Goal: Information Seeking & Learning: Learn about a topic

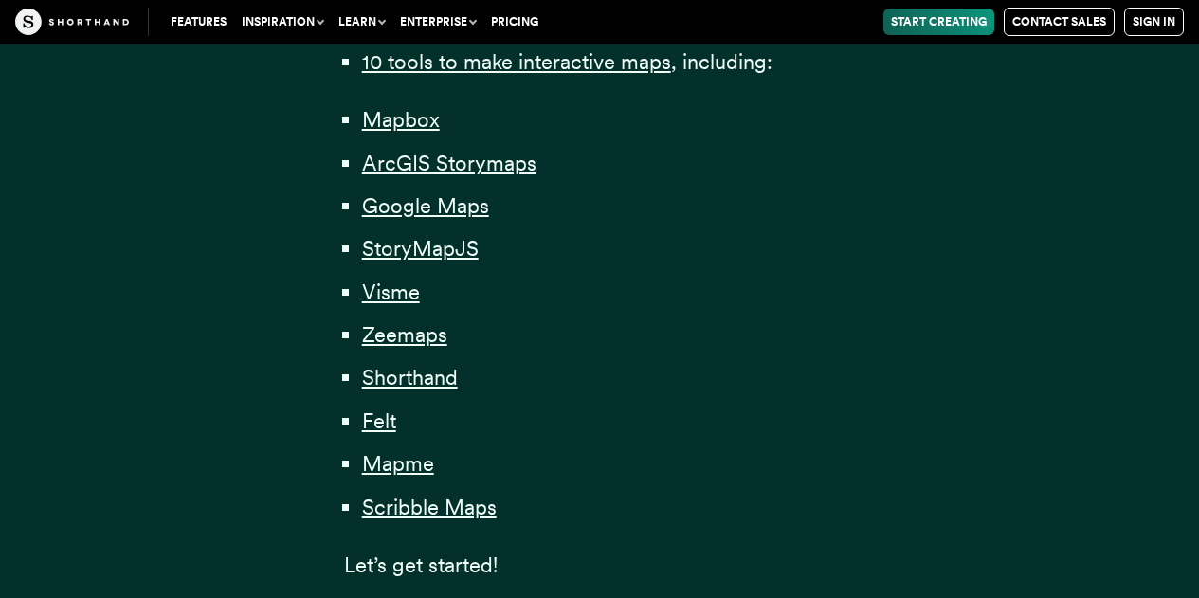
scroll to position [1479, 0]
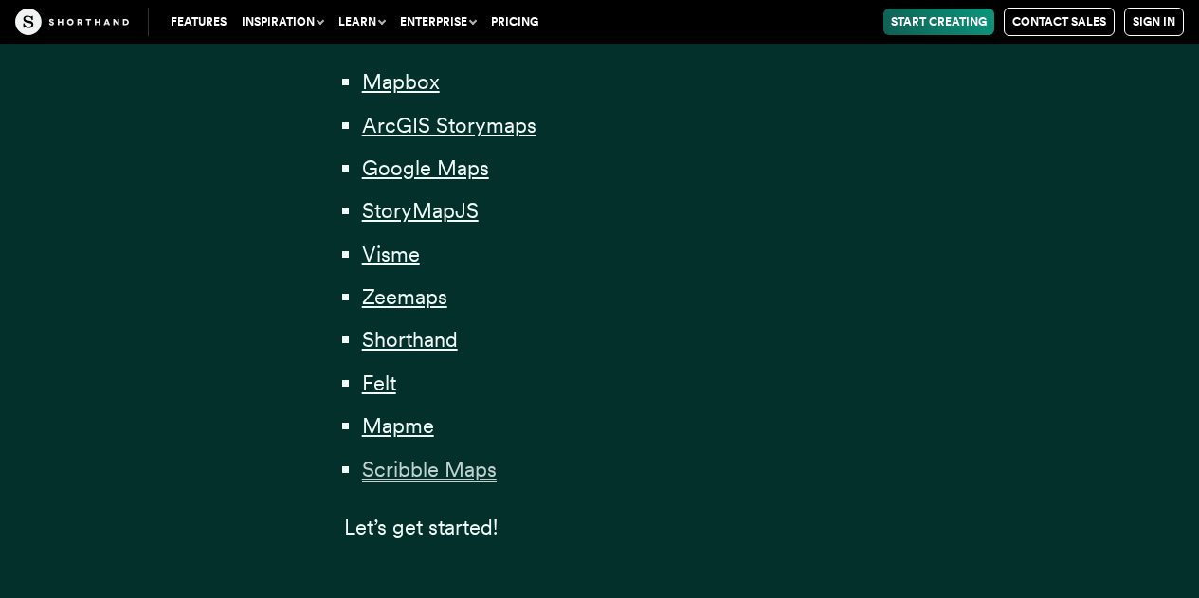
click at [418, 476] on span "Scribble Maps" at bounding box center [429, 470] width 135 height 26
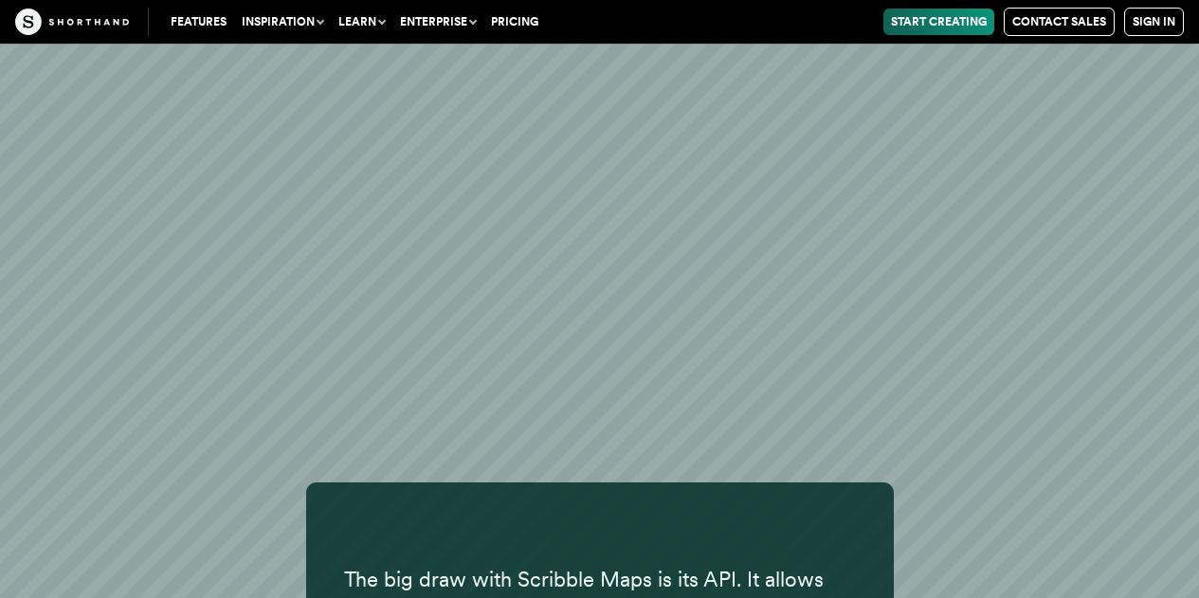
scroll to position [39371, 0]
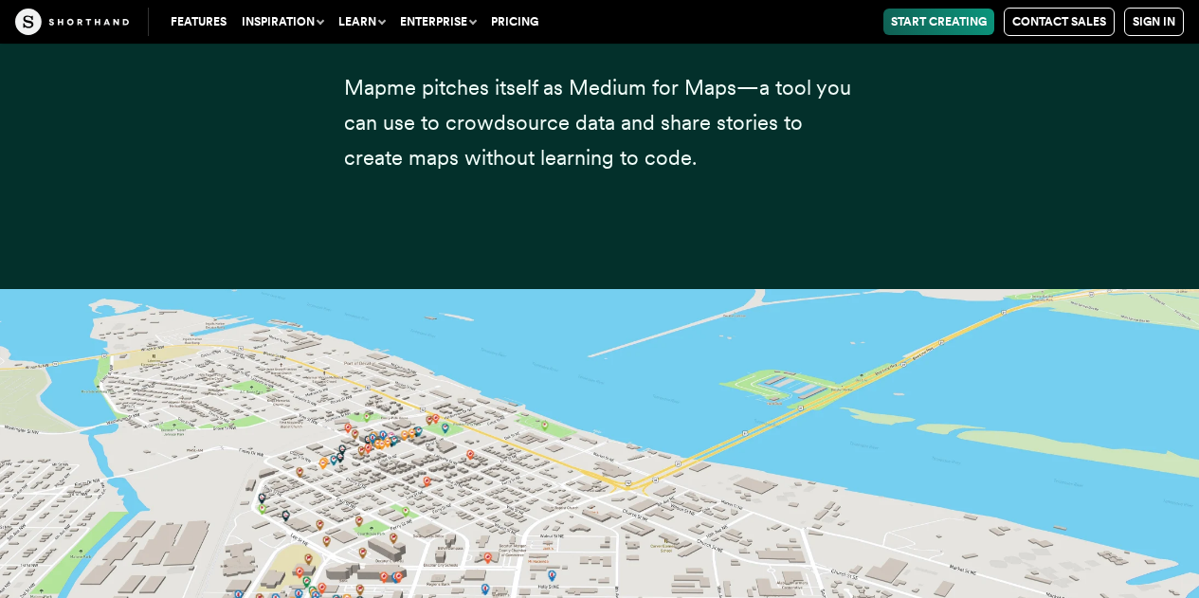
scroll to position [1479, 0]
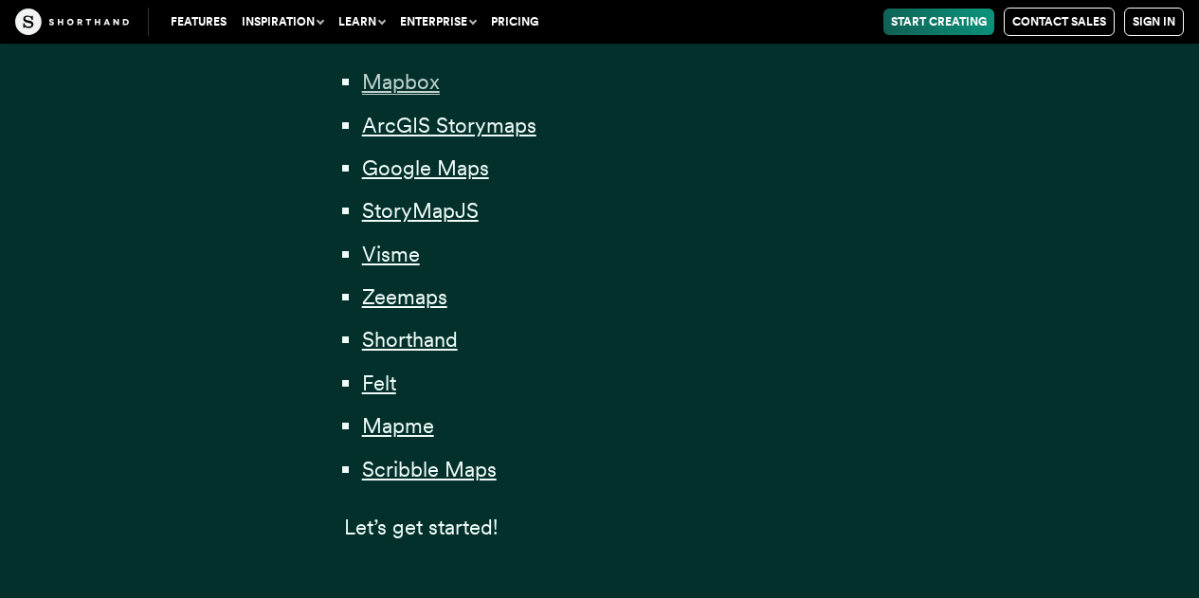
click at [402, 81] on span "Mapbox" at bounding box center [401, 82] width 78 height 26
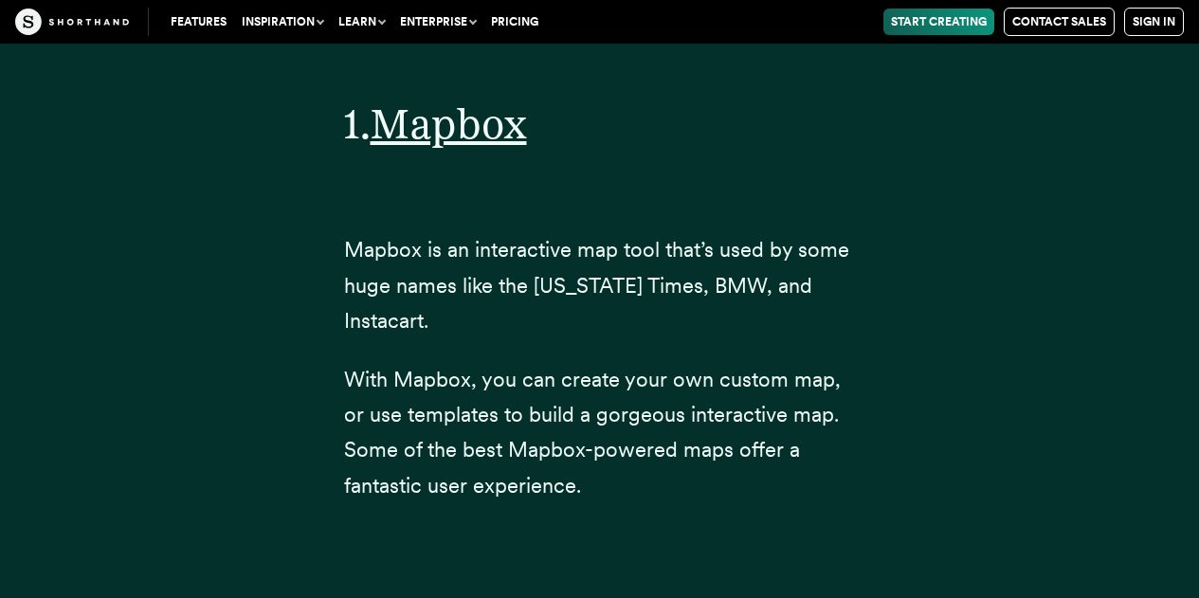
scroll to position [6842, 0]
click at [279, 315] on div "1. Mapbox Mapbox is an interactive map tool that’s used by some huge names like…" at bounding box center [600, 308] width 1176 height 617
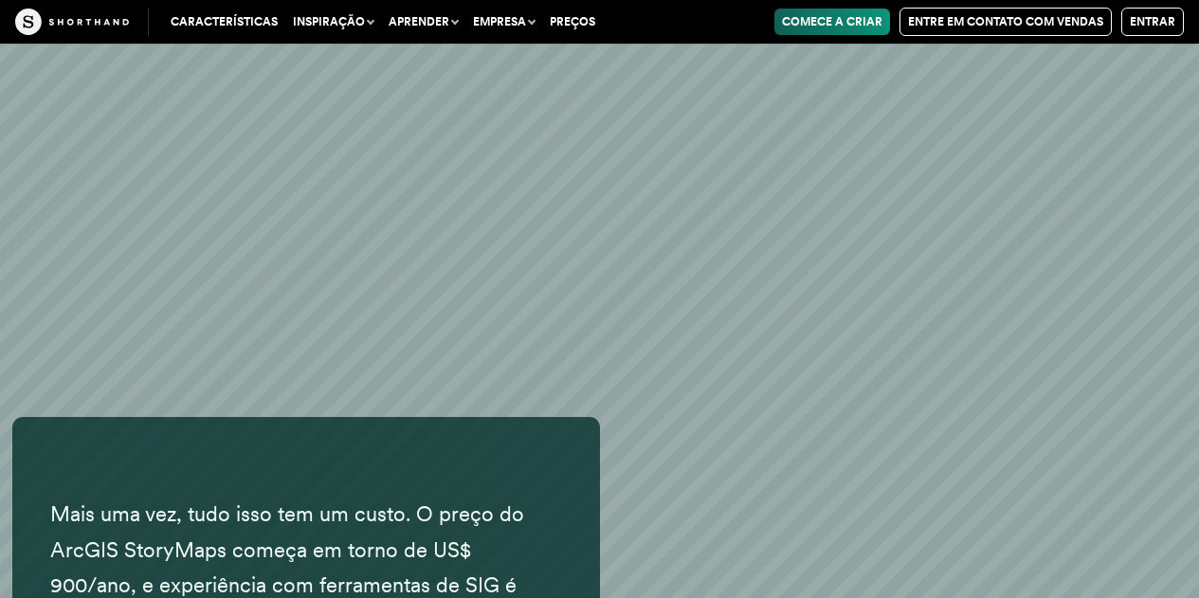
scroll to position [12587, 0]
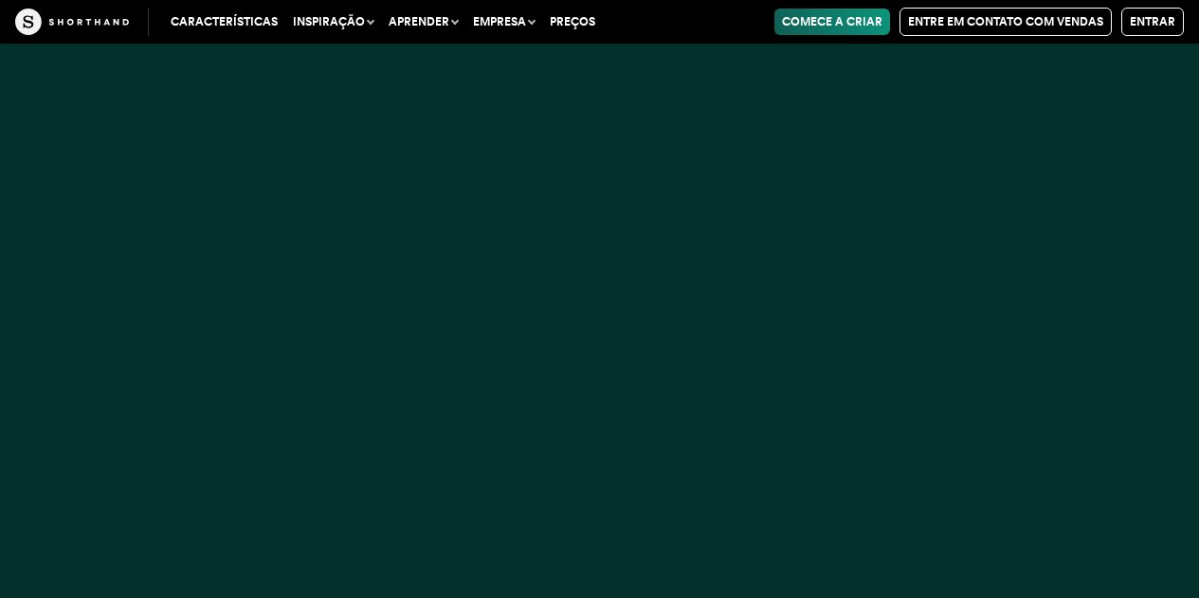
scroll to position [1479, 0]
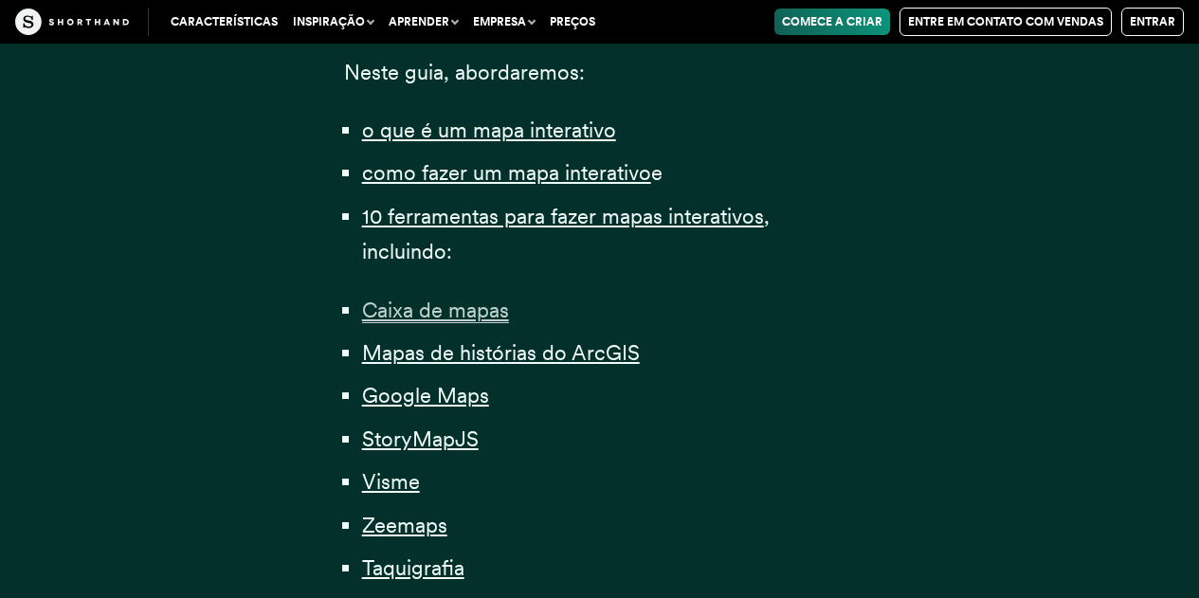
click at [414, 298] on font "Caixa de mapas" at bounding box center [435, 310] width 147 height 25
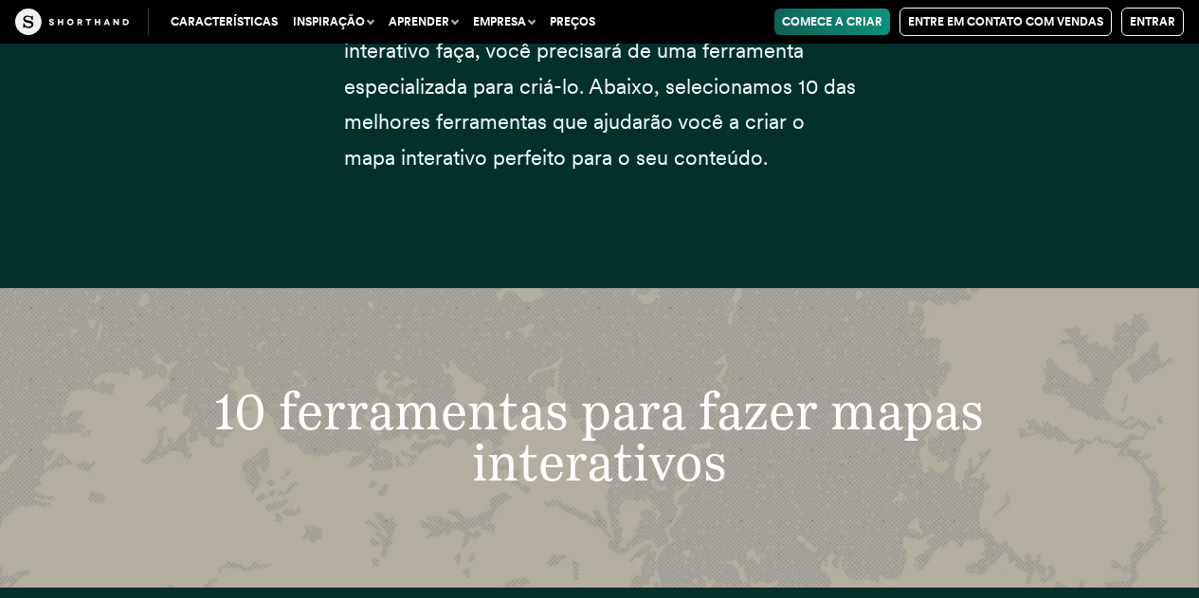
scroll to position [7277, 0]
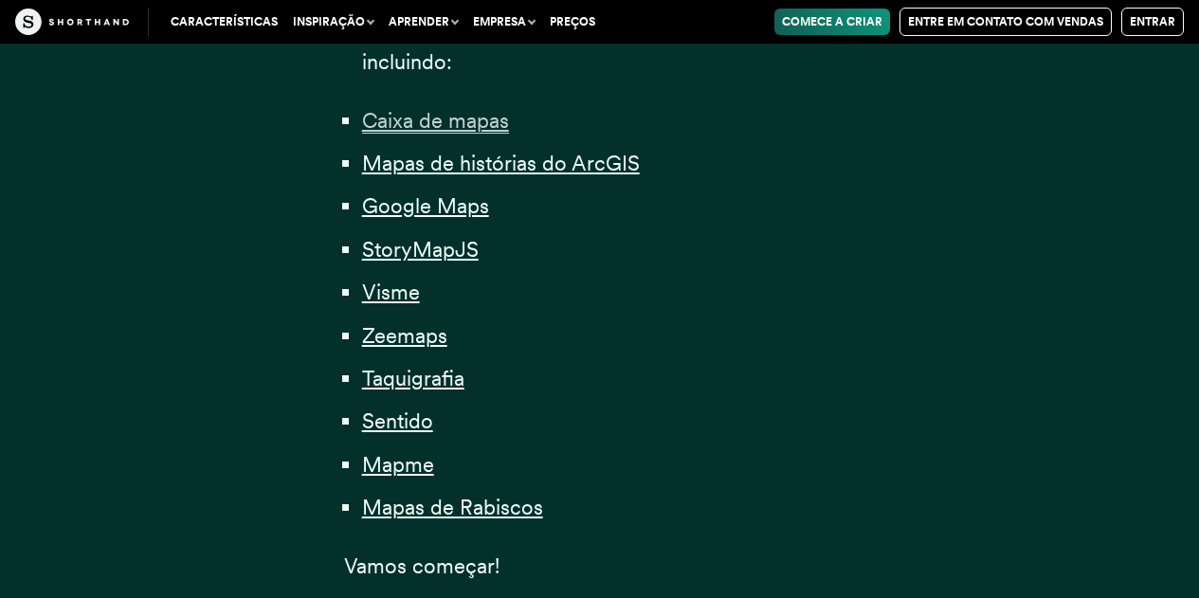
scroll to position [1479, 0]
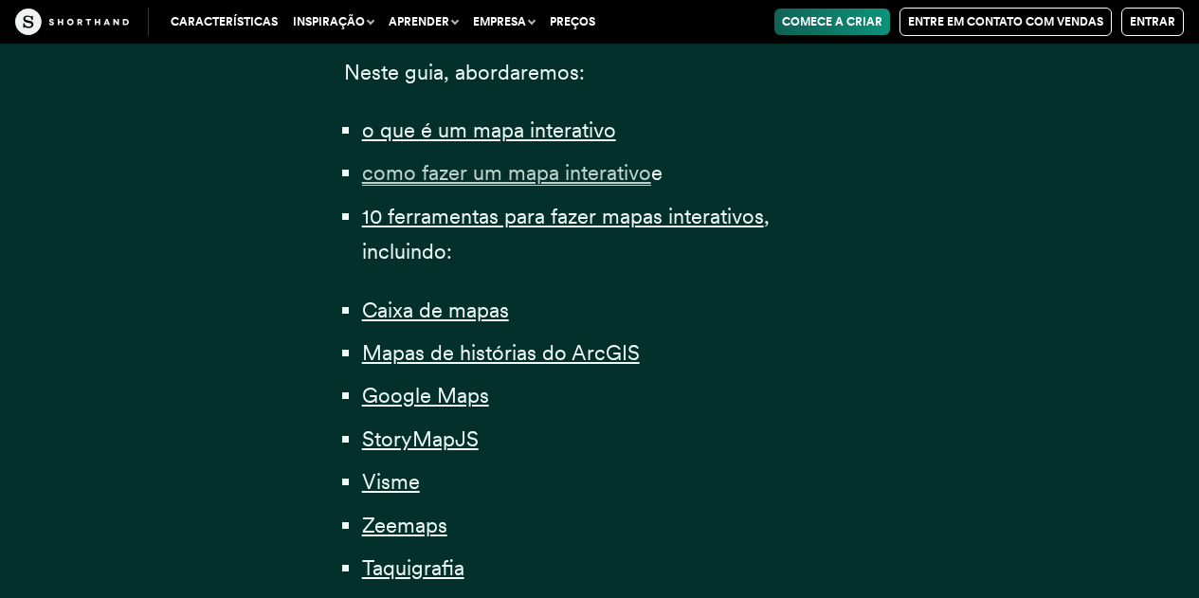
click at [485, 160] on font "como fazer um mapa interativo" at bounding box center [506, 172] width 289 height 25
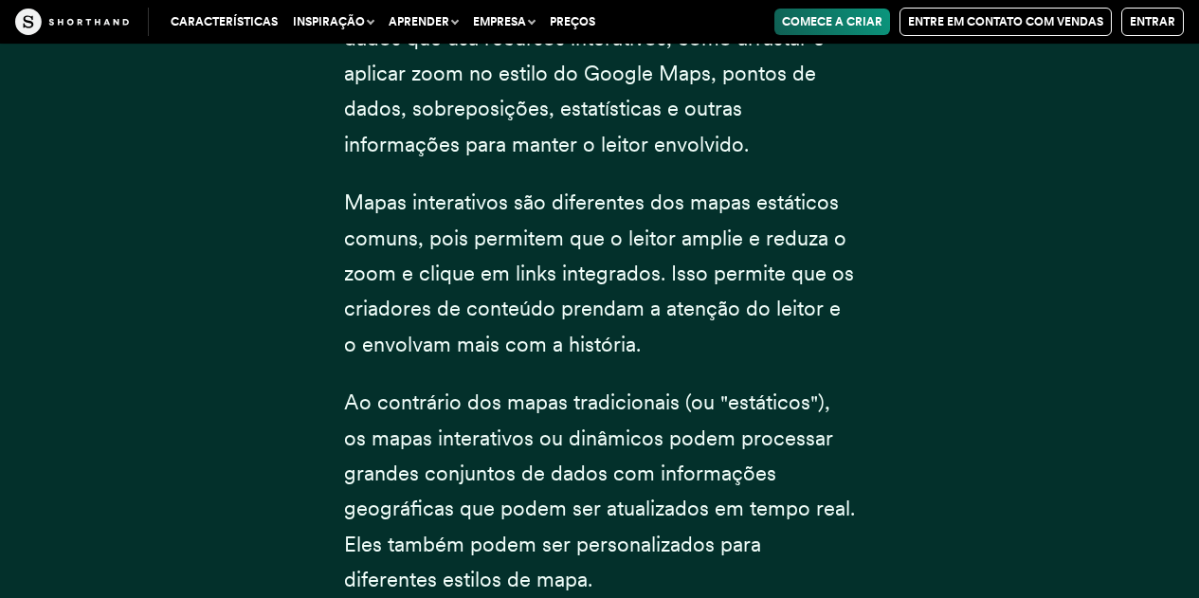
scroll to position [5192, 0]
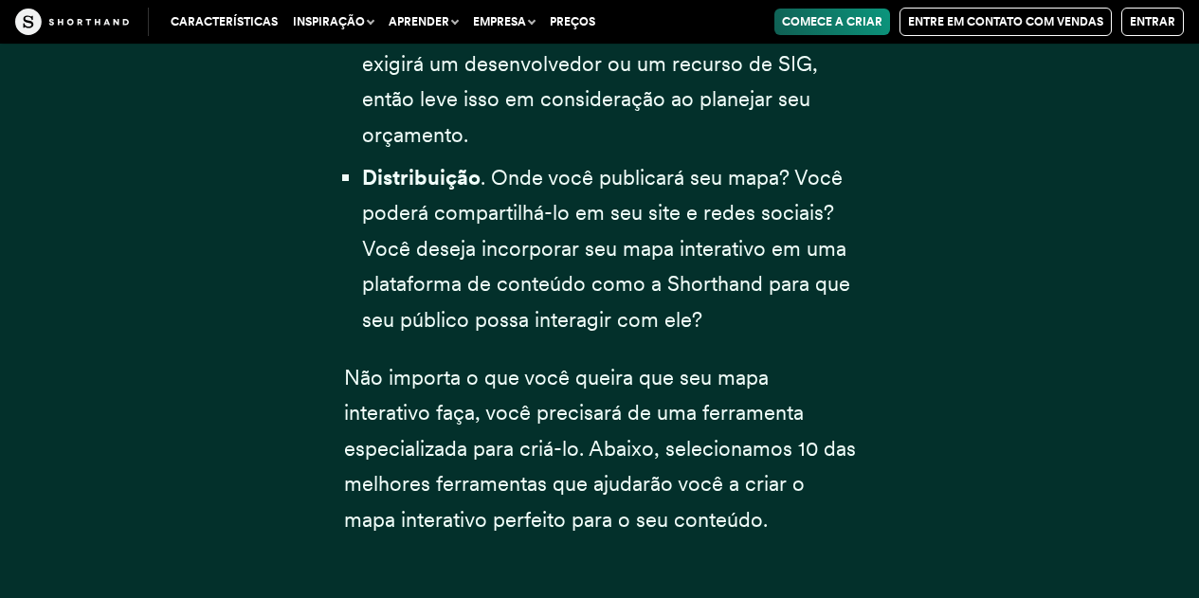
scroll to position [6406, 0]
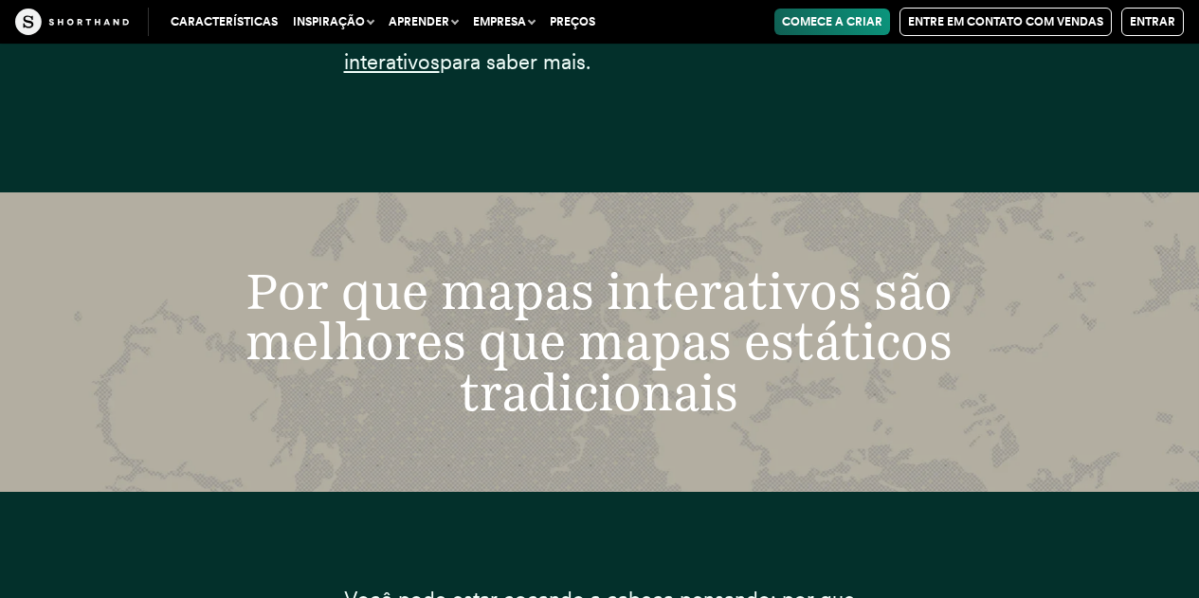
scroll to position [1479, 0]
